Goal: Find specific fact: Find contact information

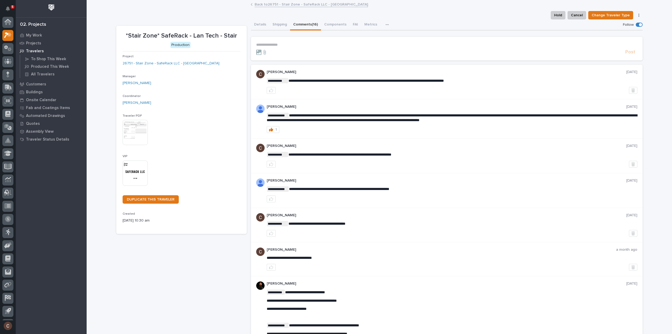
scroll to position [12, 0]
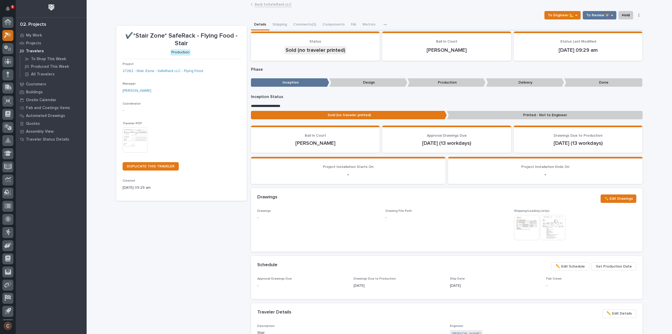
scroll to position [12, 0]
click at [10, 23] on icon at bounding box center [9, 22] width 4 height 5
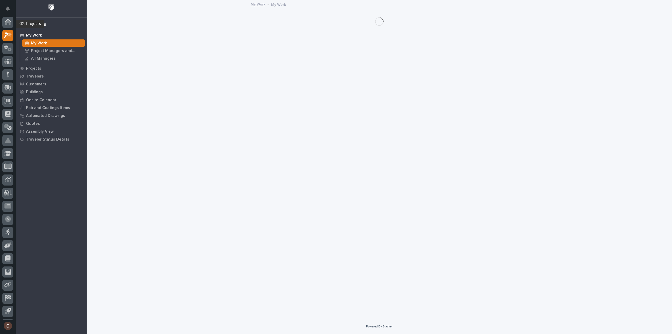
scroll to position [12, 0]
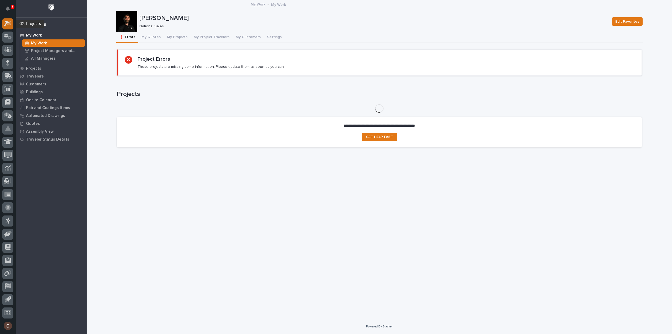
click at [8, 22] on icon at bounding box center [6, 24] width 5 height 6
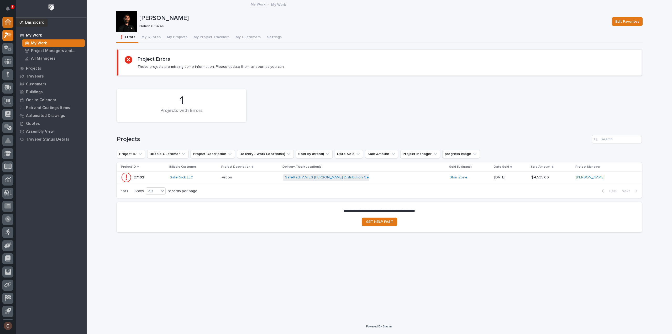
click at [8, 24] on icon at bounding box center [7, 22] width 7 height 6
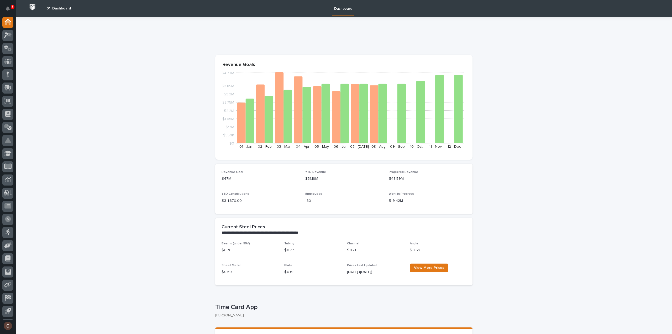
click at [6, 62] on icon at bounding box center [8, 61] width 8 height 5
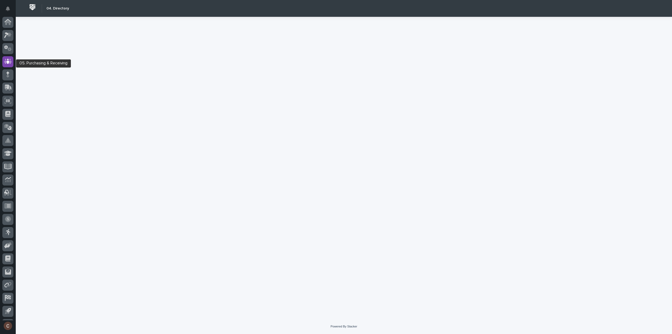
scroll to position [12, 0]
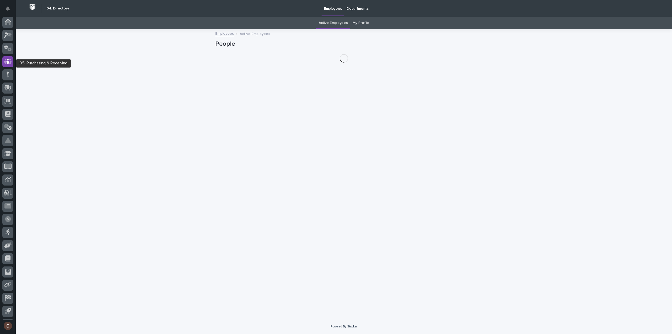
scroll to position [12, 0]
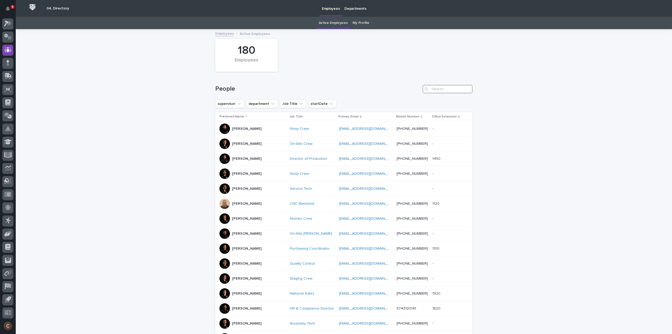
click at [441, 90] on input "Search" at bounding box center [448, 89] width 50 height 8
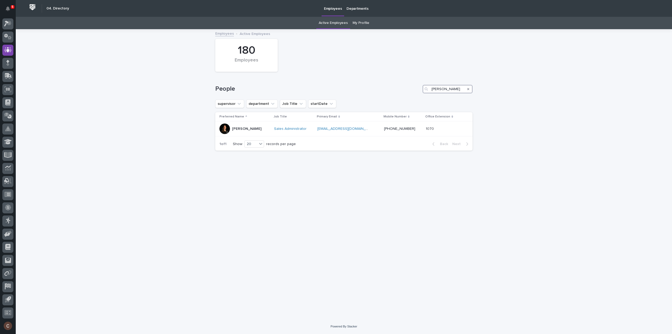
type input "michel"
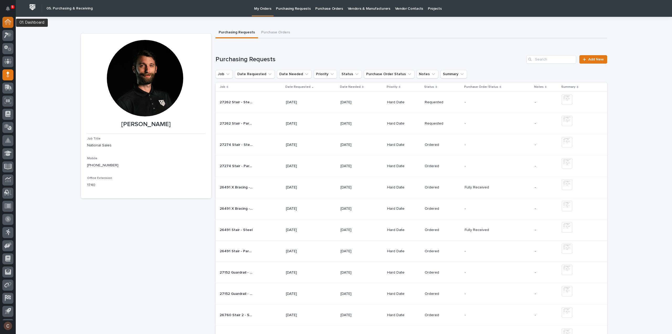
click at [6, 21] on icon at bounding box center [7, 20] width 7 height 3
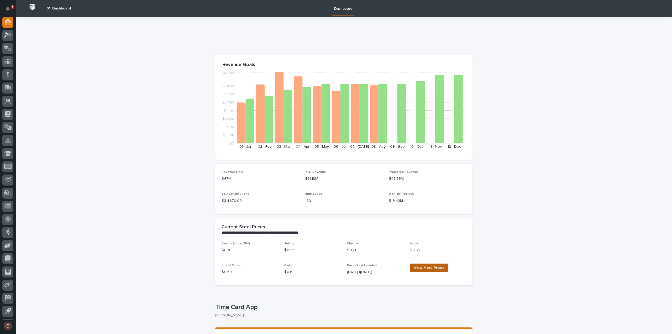
click at [430, 268] on span "View More Prices" at bounding box center [429, 268] width 30 height 4
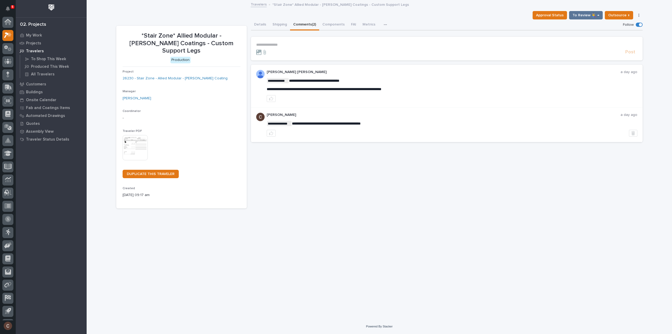
scroll to position [12, 0]
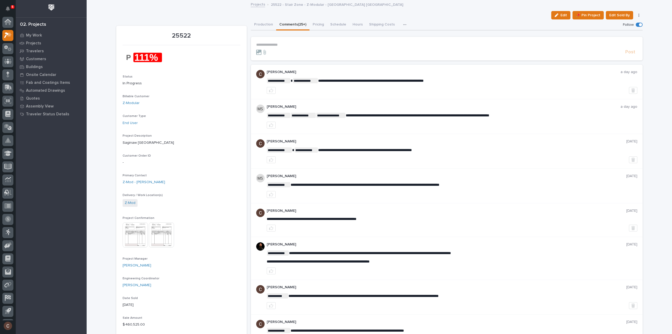
scroll to position [12, 0]
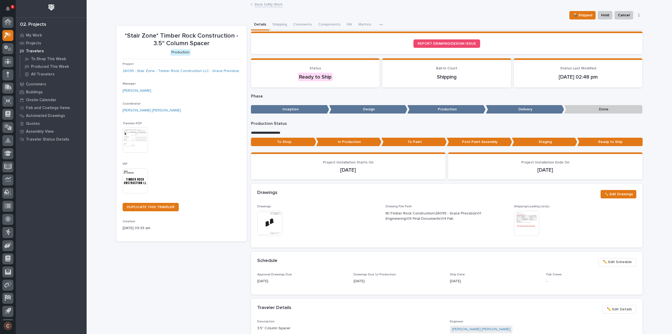
scroll to position [12, 0]
click at [149, 73] on link "26095 - Stair Zone - Timber Rock Construction LLC - Grace Pressbox" at bounding box center [181, 71] width 117 height 6
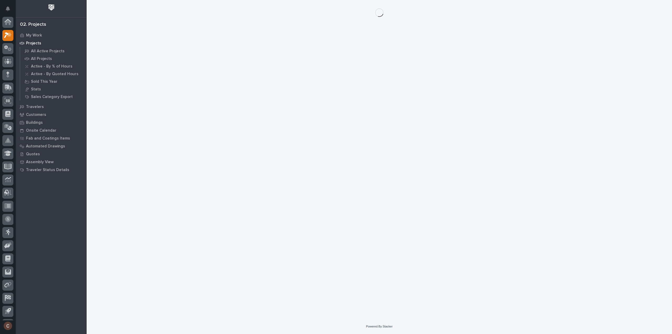
scroll to position [12, 0]
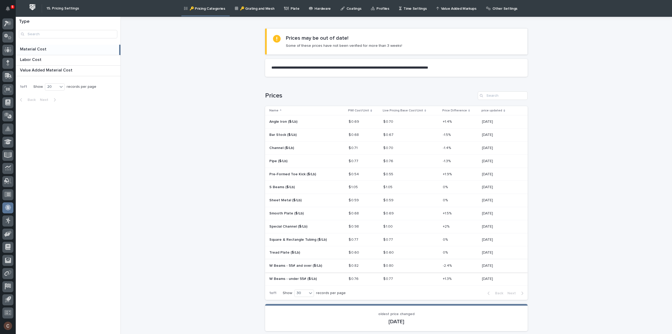
scroll to position [41, 0]
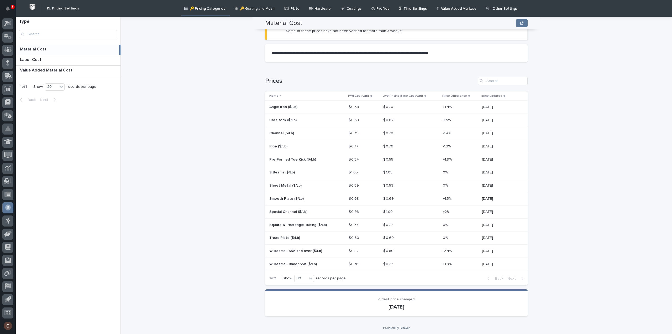
click at [247, 11] on link "🔑 Grating and Mesh" at bounding box center [256, 8] width 43 height 16
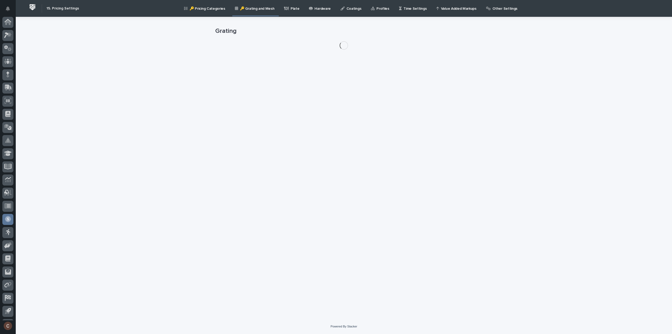
scroll to position [12, 0]
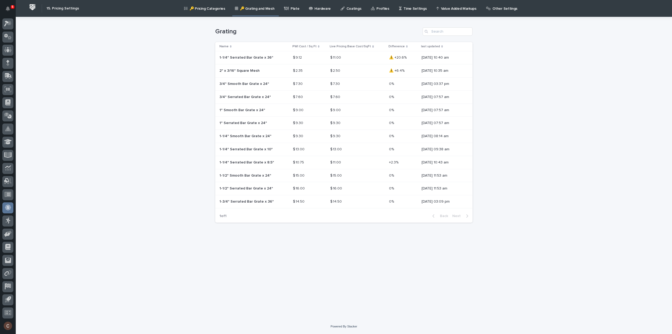
click at [292, 10] on p "Plate" at bounding box center [295, 5] width 9 height 11
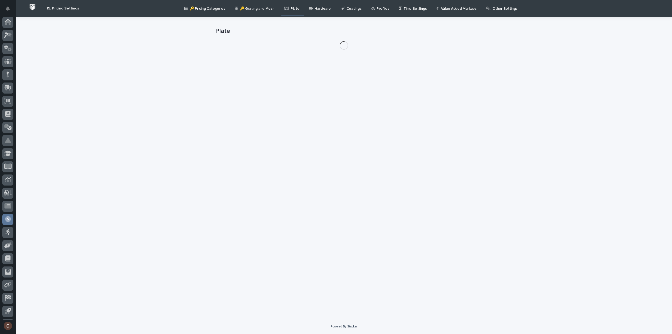
scroll to position [12, 0]
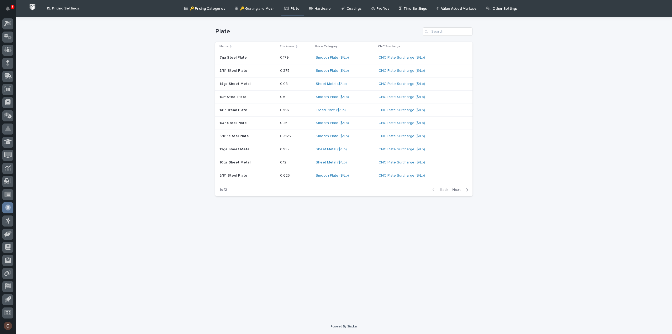
click at [315, 10] on p "Hardware" at bounding box center [323, 5] width 16 height 11
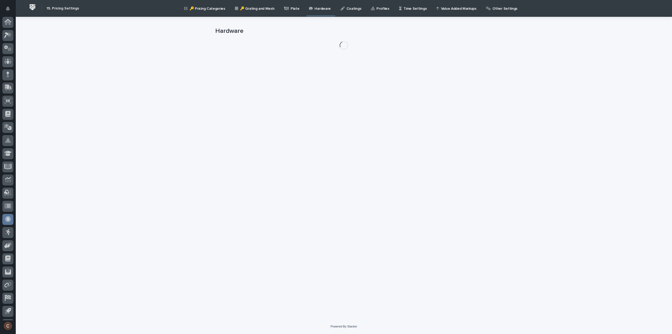
scroll to position [12, 0]
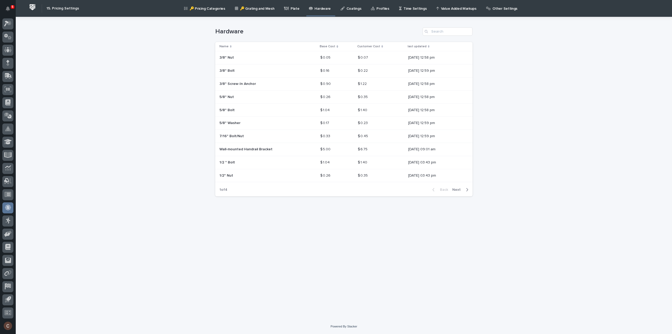
click at [347, 9] on p "Coatings" at bounding box center [354, 5] width 15 height 11
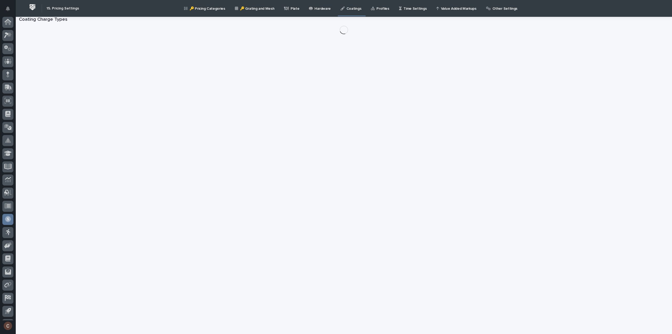
scroll to position [12, 0]
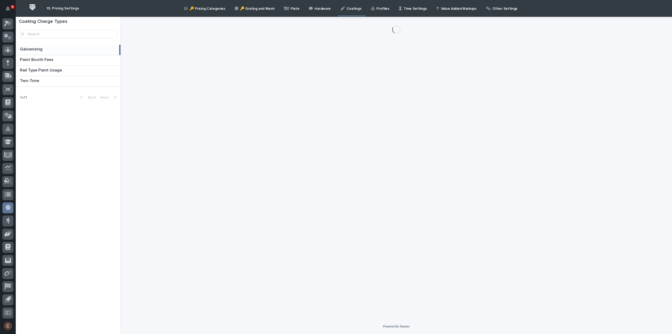
click at [377, 10] on p "Profiles" at bounding box center [383, 5] width 13 height 11
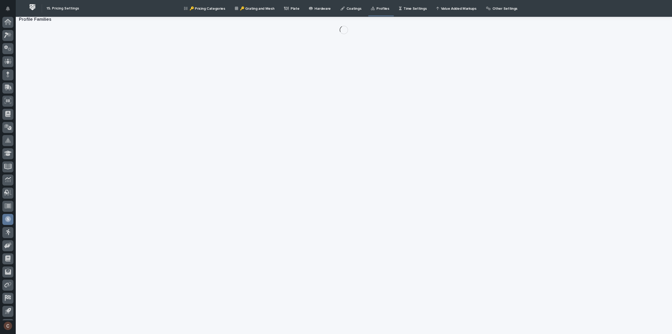
scroll to position [12, 0]
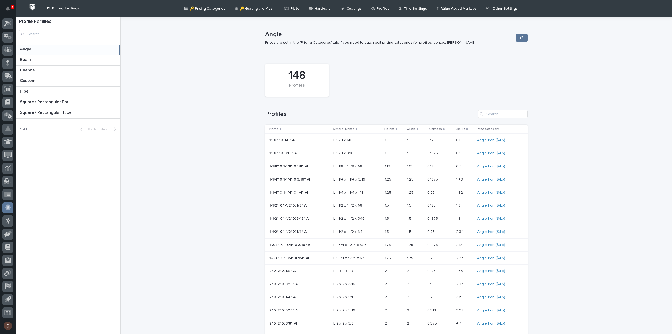
click at [404, 11] on p "Time Settings" at bounding box center [415, 5] width 23 height 11
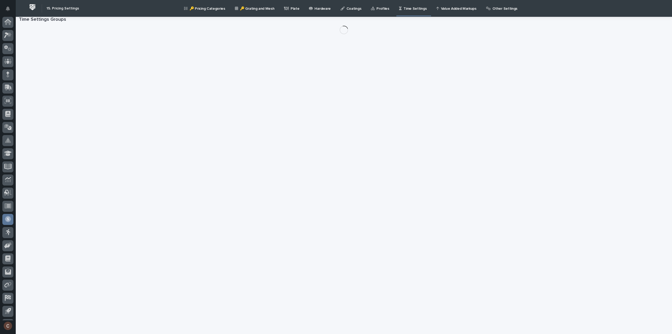
scroll to position [12, 0]
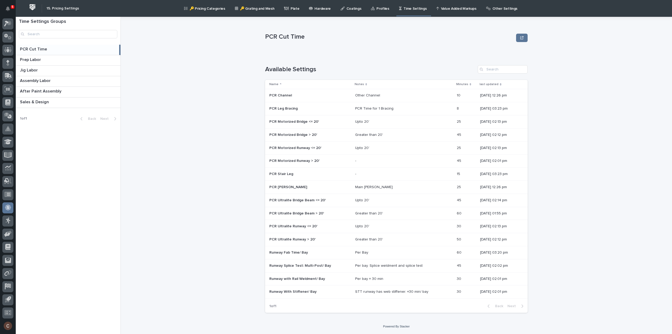
click at [260, 10] on p "🔑 Grating and Mesh" at bounding box center [257, 5] width 34 height 11
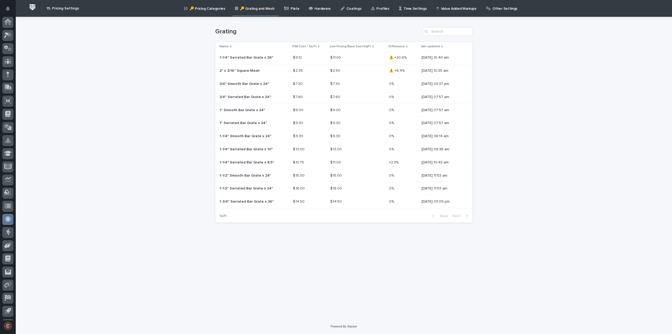
scroll to position [12, 0]
click at [205, 11] on link "🔑 Pricing Categories" at bounding box center [206, 8] width 44 height 16
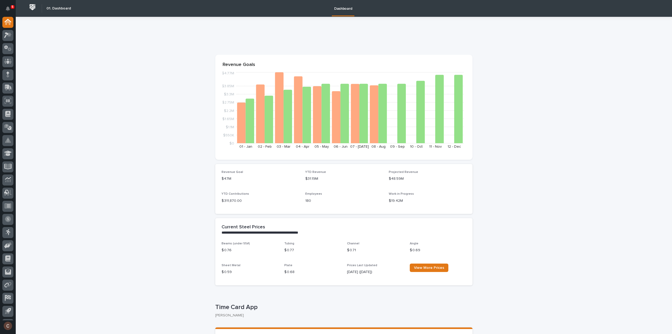
click at [291, 248] on p "$ 0.77" at bounding box center [312, 250] width 56 height 6
click at [257, 251] on p "$ 0.76" at bounding box center [250, 250] width 56 height 6
click at [6, 61] on icon at bounding box center [8, 61] width 8 height 6
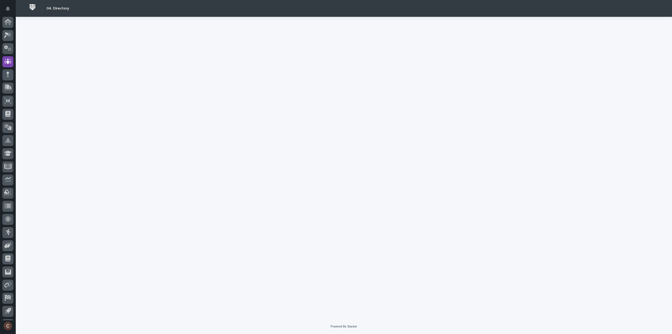
scroll to position [12, 0]
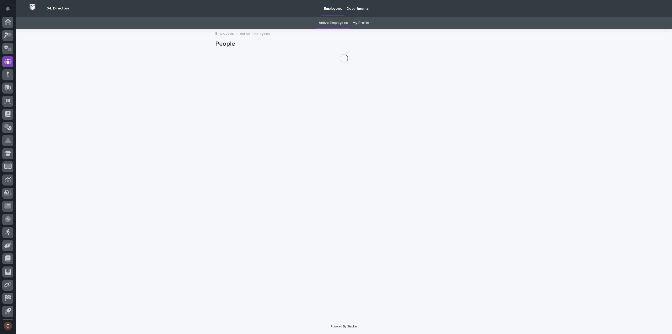
scroll to position [12, 0]
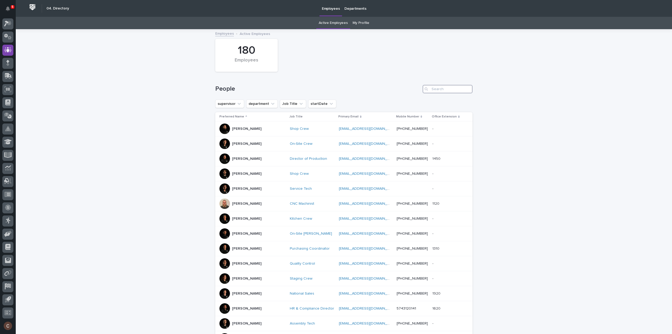
click at [448, 90] on input "Search" at bounding box center [448, 89] width 50 height 8
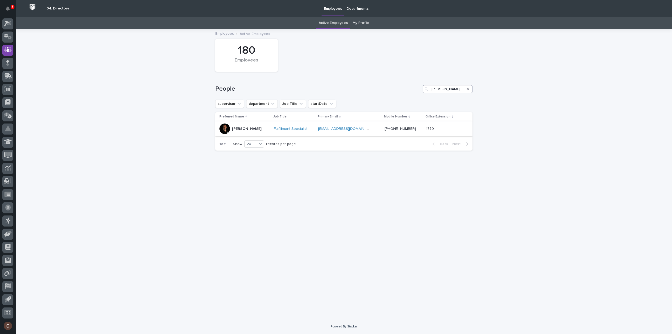
type input "[PERSON_NAME]"
click at [257, 130] on div "[PERSON_NAME]" at bounding box center [245, 128] width 50 height 11
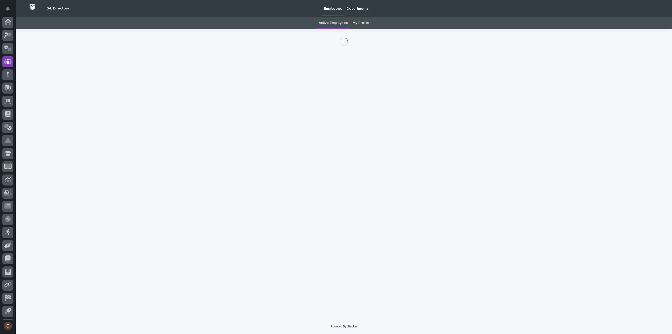
scroll to position [12, 0]
